Goal: Task Accomplishment & Management: Complete application form

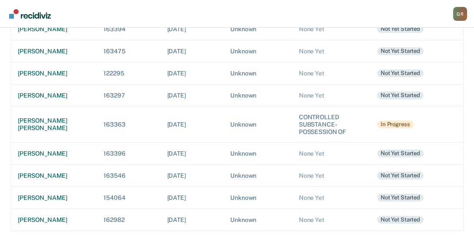
scroll to position [158, 0]
click at [30, 92] on div "[PERSON_NAME]" at bounding box center [54, 95] width 72 height 7
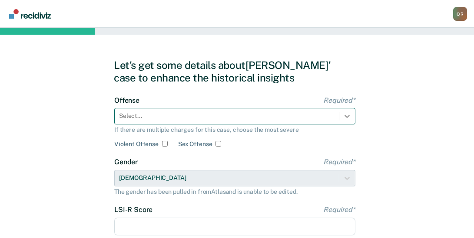
click at [346, 116] on div "Select..." at bounding box center [234, 116] width 241 height 17
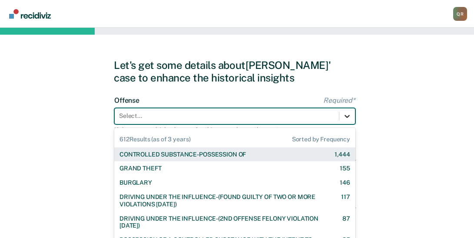
scroll to position [41, 0]
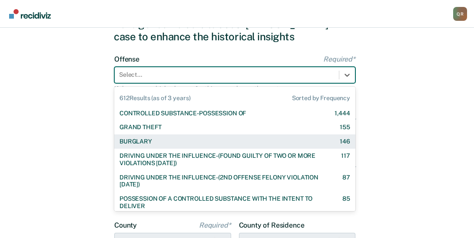
click at [147, 142] on div "BURGLARY" at bounding box center [135, 141] width 33 height 7
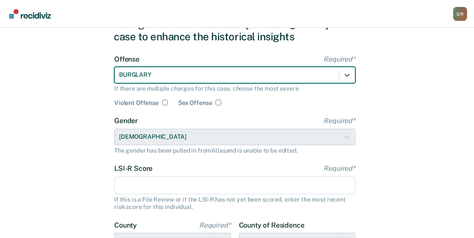
click at [139, 191] on input "LSI-R Score Required*" at bounding box center [234, 186] width 241 height 18
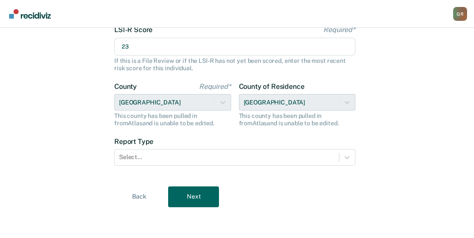
scroll to position [181, 0]
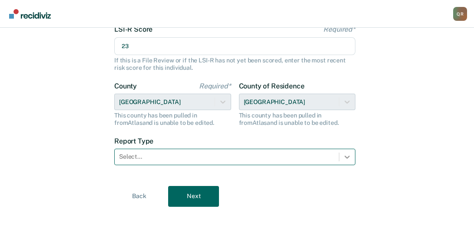
type input "23"
click at [345, 155] on icon at bounding box center [347, 157] width 9 height 9
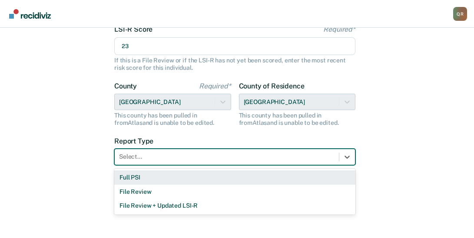
click at [142, 177] on div "Full PSI" at bounding box center [234, 178] width 241 height 14
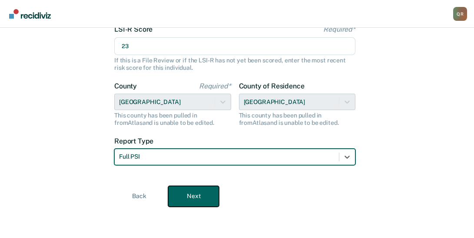
click at [194, 194] on button "Next" at bounding box center [193, 196] width 51 height 21
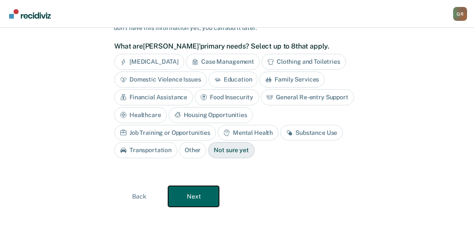
scroll to position [72, 0]
click at [218, 133] on div "Mental Health" at bounding box center [248, 133] width 61 height 16
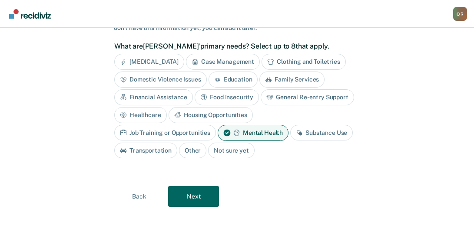
click at [217, 115] on div "Housing Opportunities" at bounding box center [210, 115] width 84 height 16
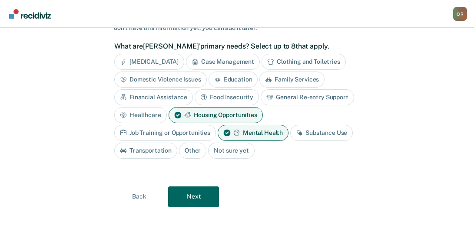
click at [218, 59] on div "Case Management" at bounding box center [223, 62] width 74 height 16
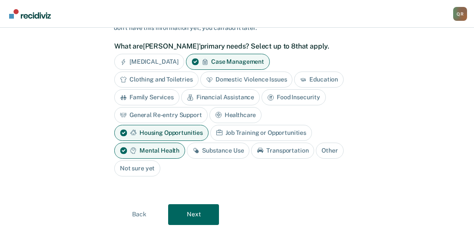
click at [273, 131] on div "Job Training or Opportunities" at bounding box center [261, 133] width 102 height 16
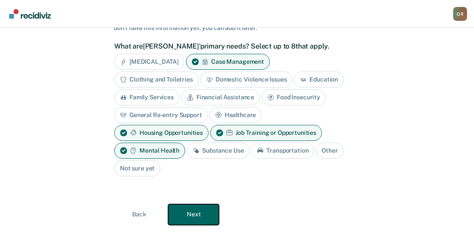
click at [191, 213] on button "Next" at bounding box center [193, 215] width 51 height 21
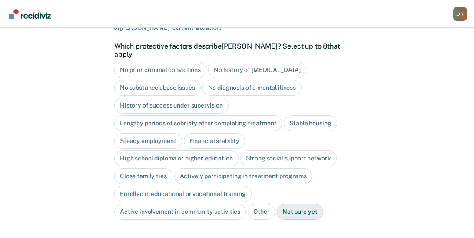
scroll to position [75, 0]
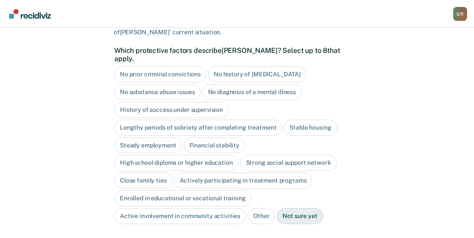
click at [165, 84] on div "No substance abuse issues" at bounding box center [157, 92] width 86 height 16
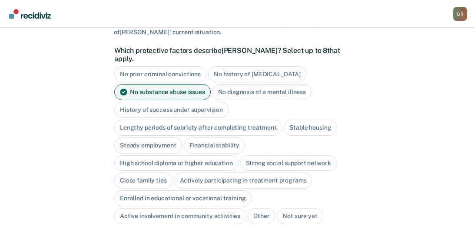
click at [126, 175] on div "Close family ties" at bounding box center [143, 181] width 58 height 16
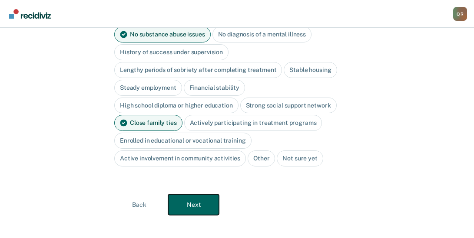
drag, startPoint x: 205, startPoint y: 199, endPoint x: 219, endPoint y: 194, distance: 15.2
click at [205, 198] on button "Next" at bounding box center [193, 205] width 51 height 21
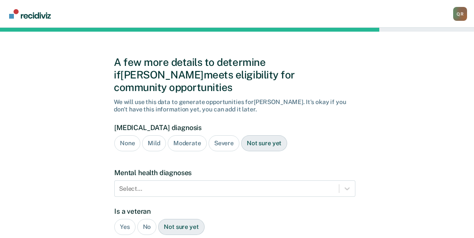
scroll to position [0, 0]
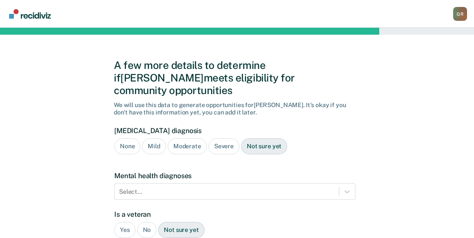
drag, startPoint x: 125, startPoint y: 132, endPoint x: 165, endPoint y: 142, distance: 41.7
click at [126, 139] on div "None" at bounding box center [127, 147] width 26 height 16
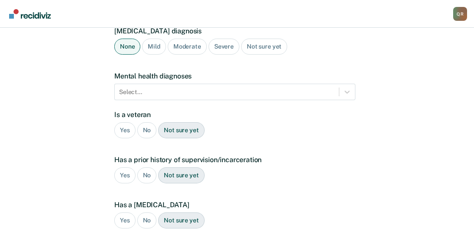
scroll to position [104, 0]
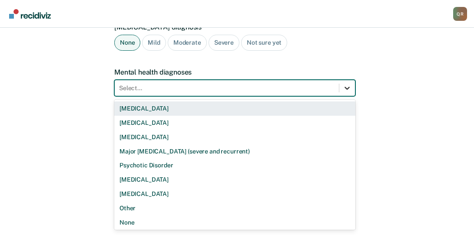
click at [347, 84] on icon at bounding box center [347, 88] width 9 height 9
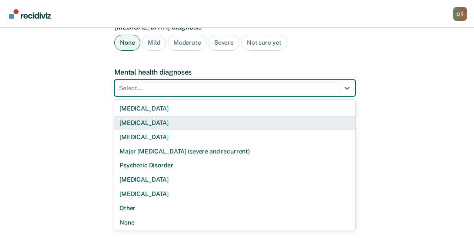
click at [176, 116] on div "[MEDICAL_DATA]" at bounding box center [234, 123] width 241 height 14
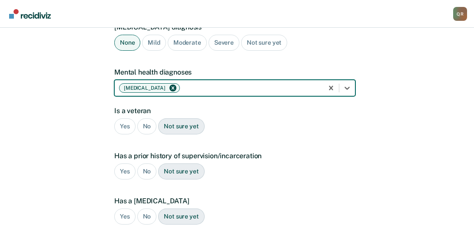
drag, startPoint x: 143, startPoint y: 114, endPoint x: 153, endPoint y: 124, distance: 14.1
click at [144, 119] on div "No" at bounding box center [147, 127] width 20 height 16
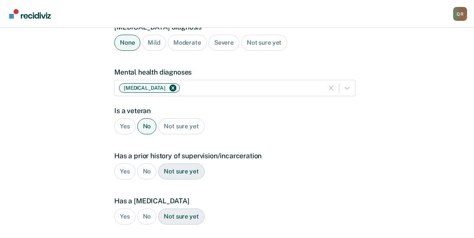
click at [122, 164] on div "Yes" at bounding box center [124, 172] width 21 height 16
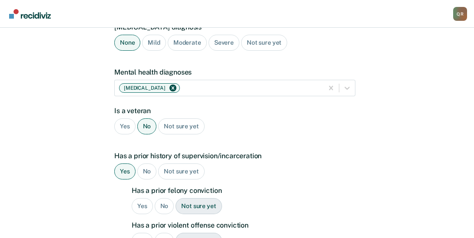
click at [138, 198] on div "Yes" at bounding box center [142, 206] width 21 height 16
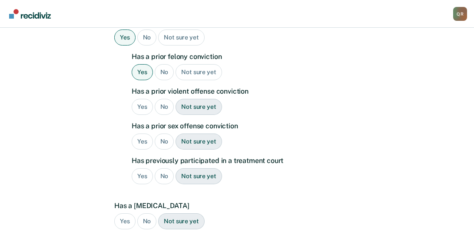
scroll to position [251, 0]
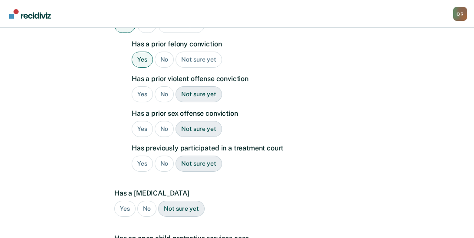
click at [163, 86] on div "No" at bounding box center [165, 94] width 20 height 16
click at [162, 121] on div "No" at bounding box center [165, 129] width 20 height 16
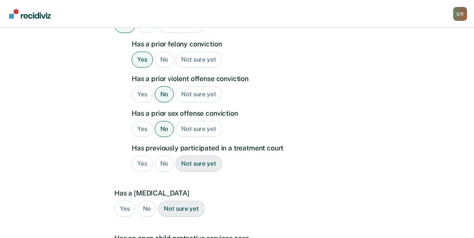
click at [161, 156] on div "No" at bounding box center [165, 164] width 20 height 16
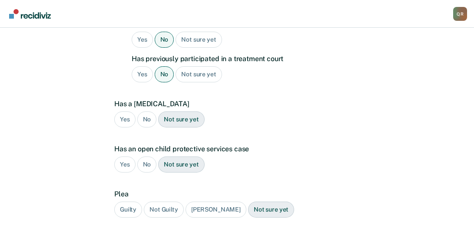
scroll to position [345, 0]
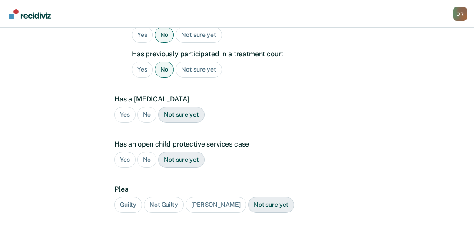
click at [146, 107] on div "No" at bounding box center [147, 115] width 20 height 16
click at [149, 152] on div "No" at bounding box center [147, 160] width 20 height 16
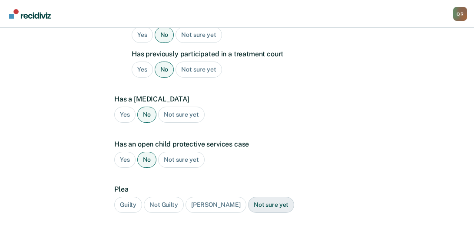
click at [132, 197] on div "Guilty" at bounding box center [128, 205] width 28 height 16
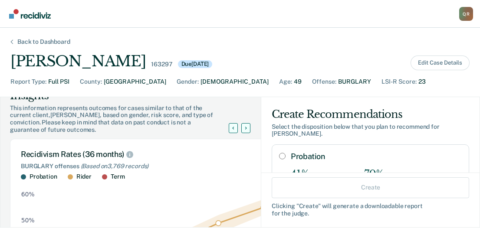
scroll to position [0, 0]
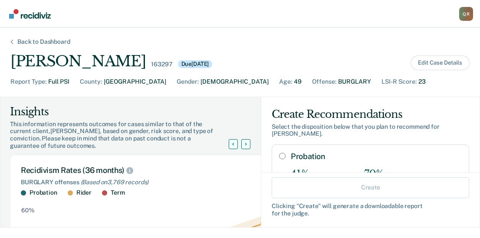
click at [365, 41] on div "Back to Dashboard [PERSON_NAME] 163297 Due [DATE] Edit Case Details Report Type…" at bounding box center [240, 133] width 480 height 211
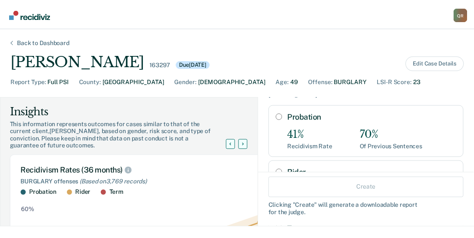
scroll to position [27, 0]
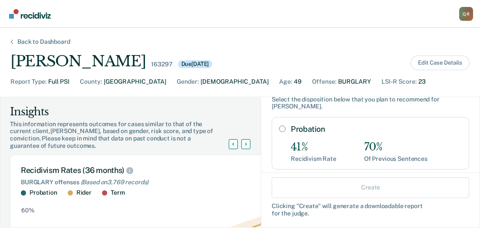
drag, startPoint x: 276, startPoint y: 129, endPoint x: 285, endPoint y: 132, distance: 10.0
click at [279, 129] on input "Probation" at bounding box center [282, 129] width 7 height 7
radio input "true"
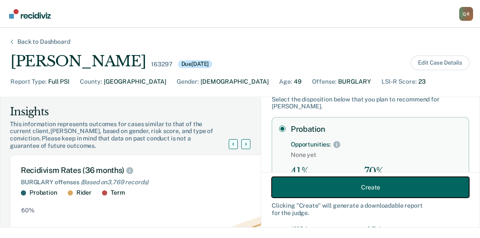
click at [363, 194] on button "Create" at bounding box center [371, 187] width 198 height 21
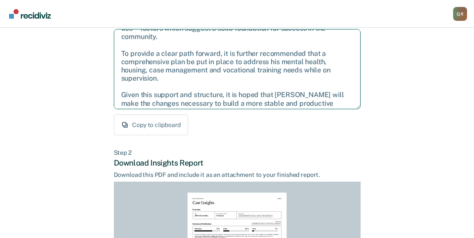
scroll to position [39, 0]
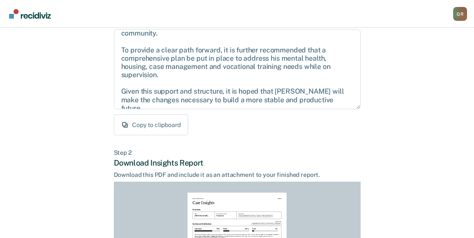
click at [284, 139] on div "Back to Case Make Recommendation & Download Report Step 1 Craft recommendation …" at bounding box center [237, 168] width 247 height 446
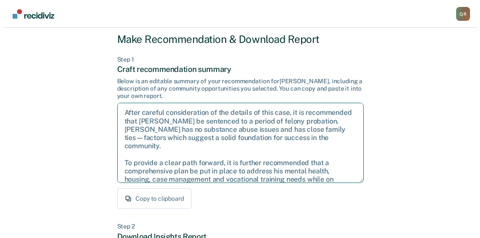
scroll to position [0, 0]
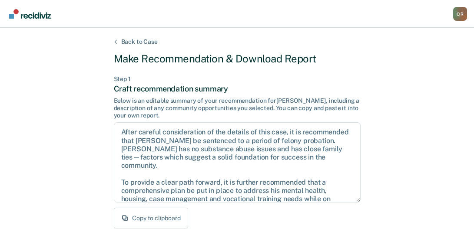
click at [119, 42] on div "Back to Case" at bounding box center [139, 41] width 57 height 7
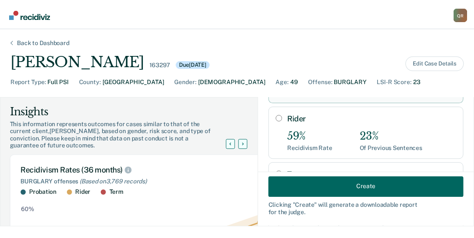
scroll to position [123, 0]
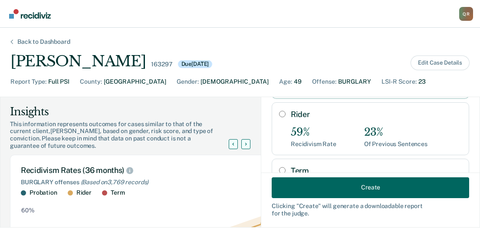
click at [279, 113] on input "Rider" at bounding box center [282, 114] width 7 height 7
radio input "true"
radio input "false"
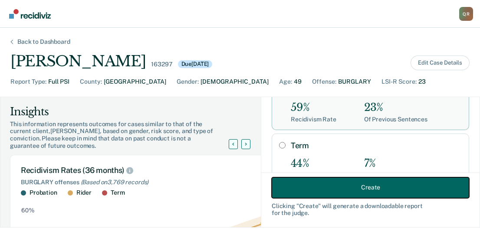
click at [355, 187] on button "Create" at bounding box center [371, 187] width 198 height 21
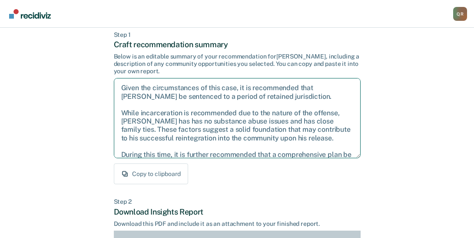
scroll to position [31, 0]
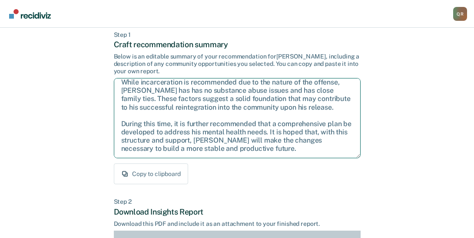
drag, startPoint x: 121, startPoint y: 86, endPoint x: 342, endPoint y: 157, distance: 232.4
click at [342, 157] on textarea "Given the circumstances of this case, it is recommended that [PERSON_NAME] be s…" at bounding box center [237, 118] width 247 height 80
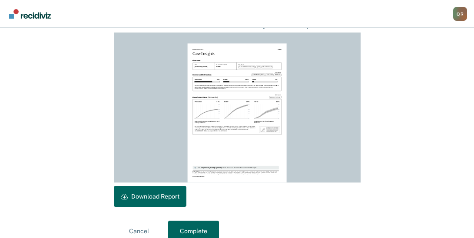
scroll to position [257, 0]
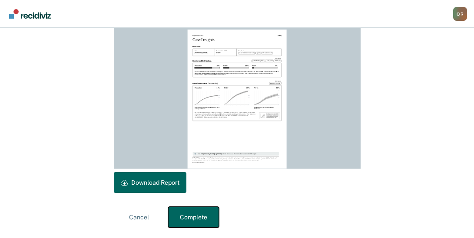
click at [193, 214] on button "Complete" at bounding box center [193, 217] width 51 height 21
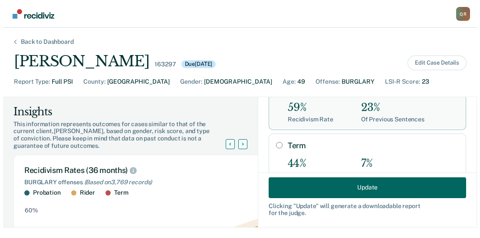
scroll to position [0, 0]
